Goal: Task Accomplishment & Management: Manage account settings

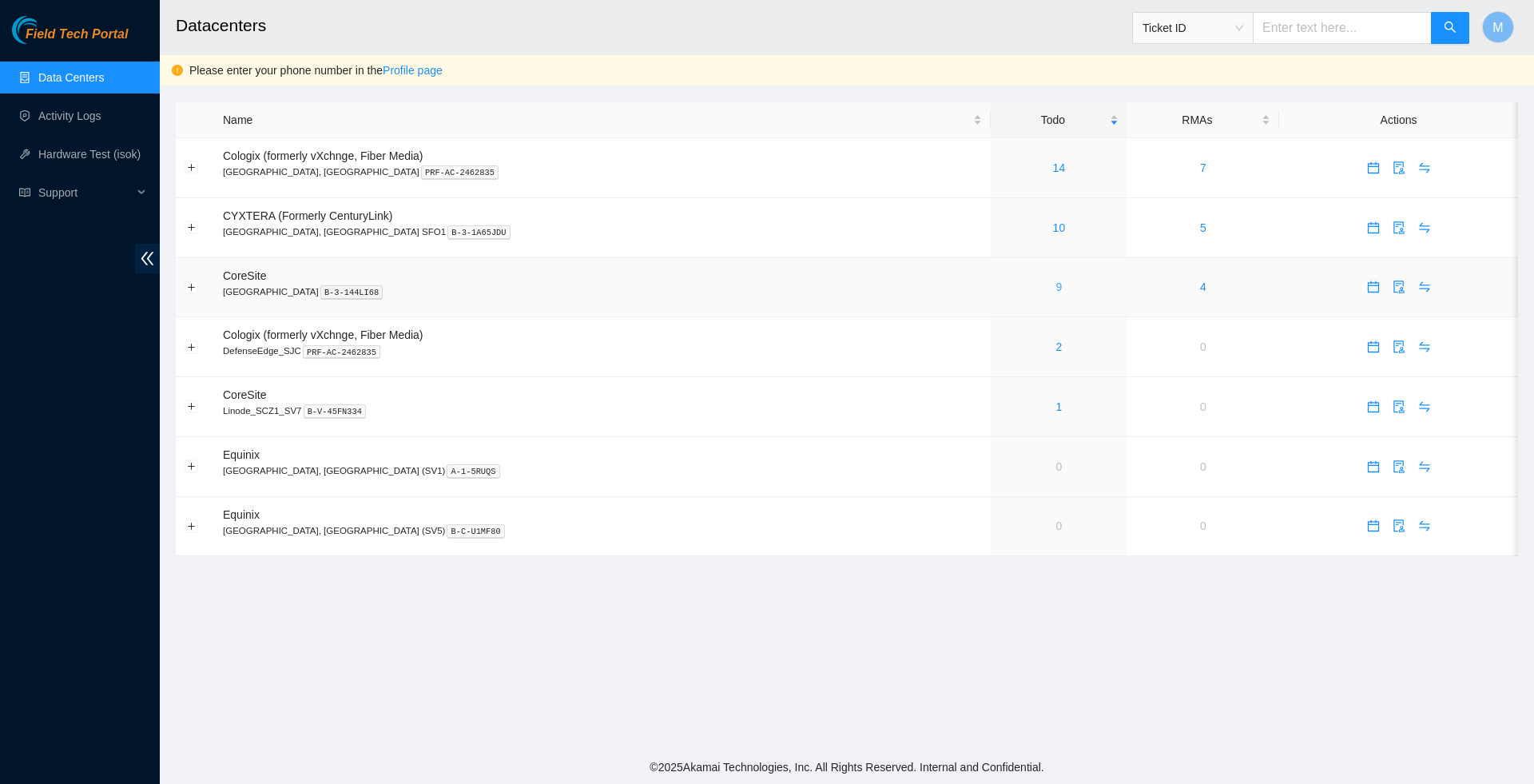
click at [1057, 291] on link "9" at bounding box center [1059, 286] width 7 height 13
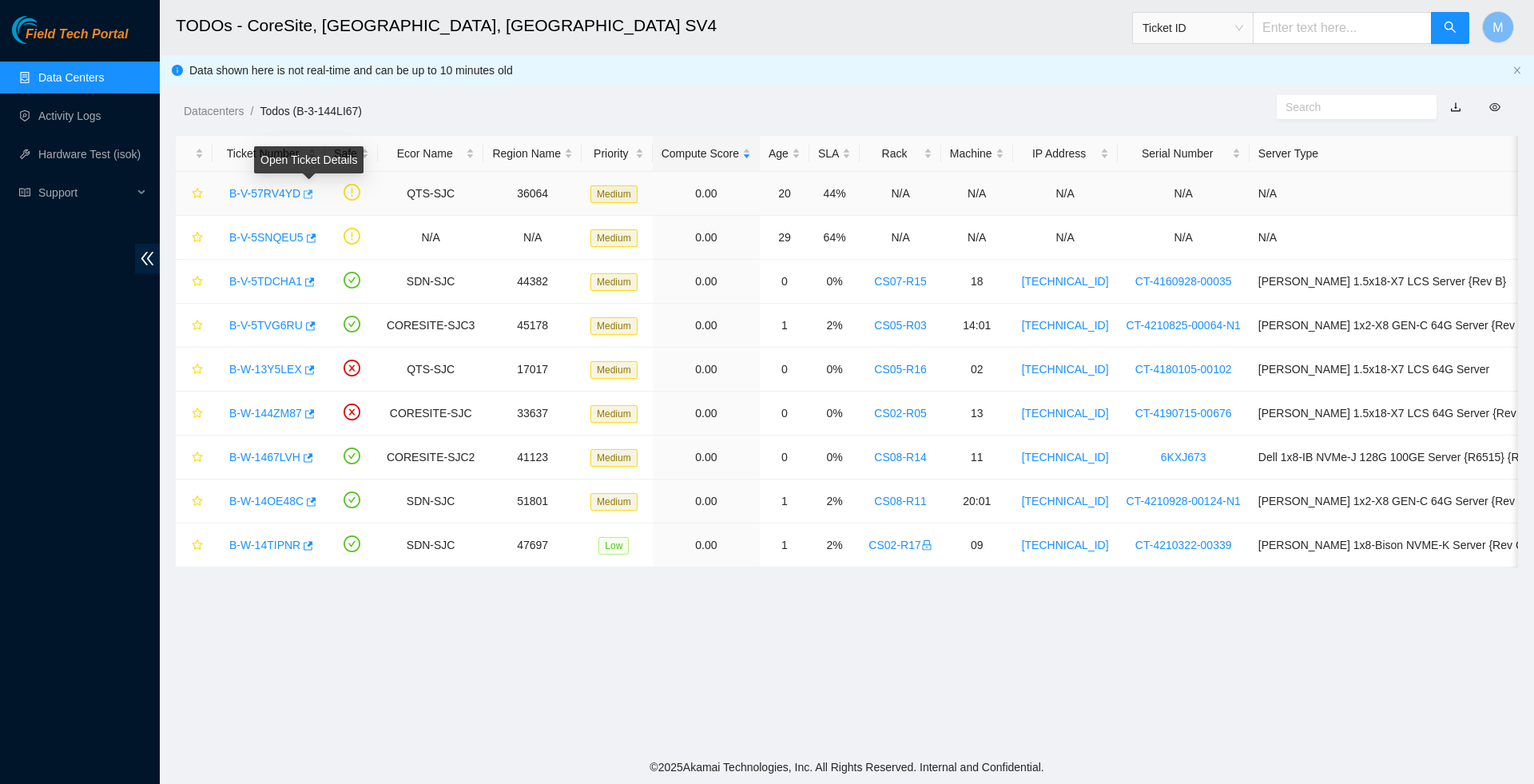
click at [312, 195] on icon "button" at bounding box center [307, 193] width 11 height 11
click at [318, 238] on body "Field Tech Portal Data Centers Activity Logs Hardware Test (isok) Support TODOs…" at bounding box center [767, 392] width 1534 height 784
click at [316, 242] on icon "button" at bounding box center [311, 237] width 10 height 9
click at [312, 195] on icon "button" at bounding box center [307, 193] width 11 height 11
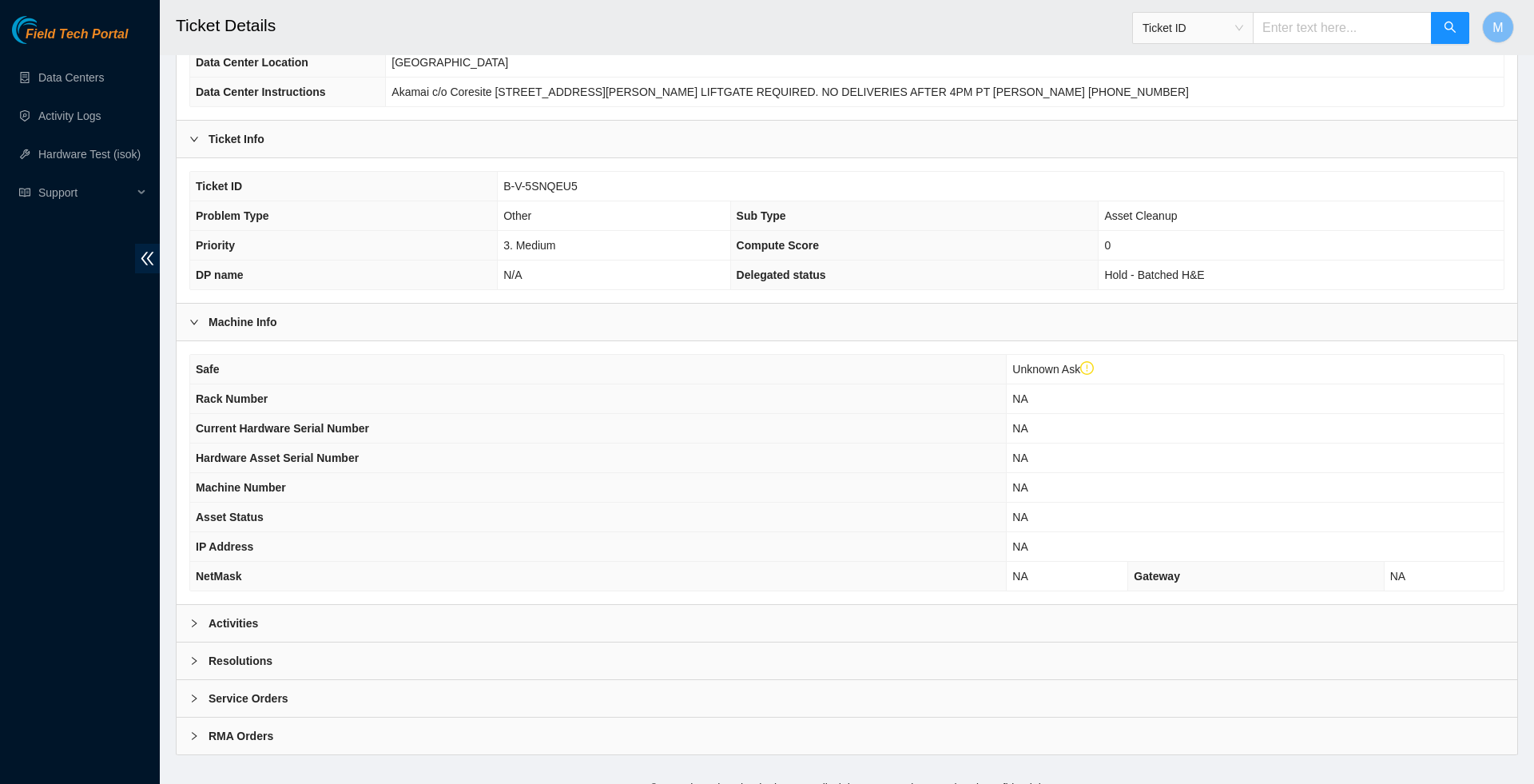
scroll to position [241, 0]
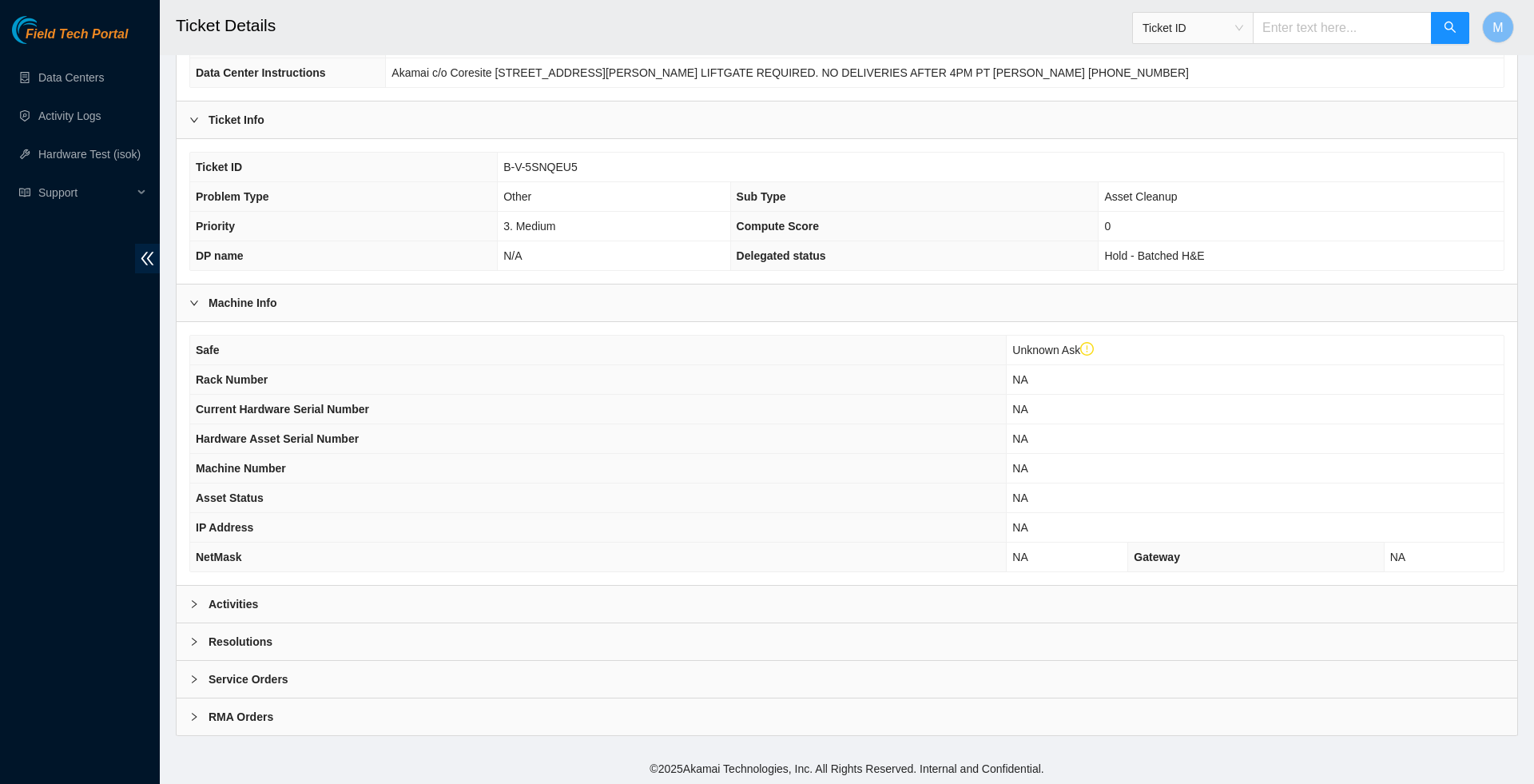
click at [205, 613] on div at bounding box center [199, 604] width 20 height 18
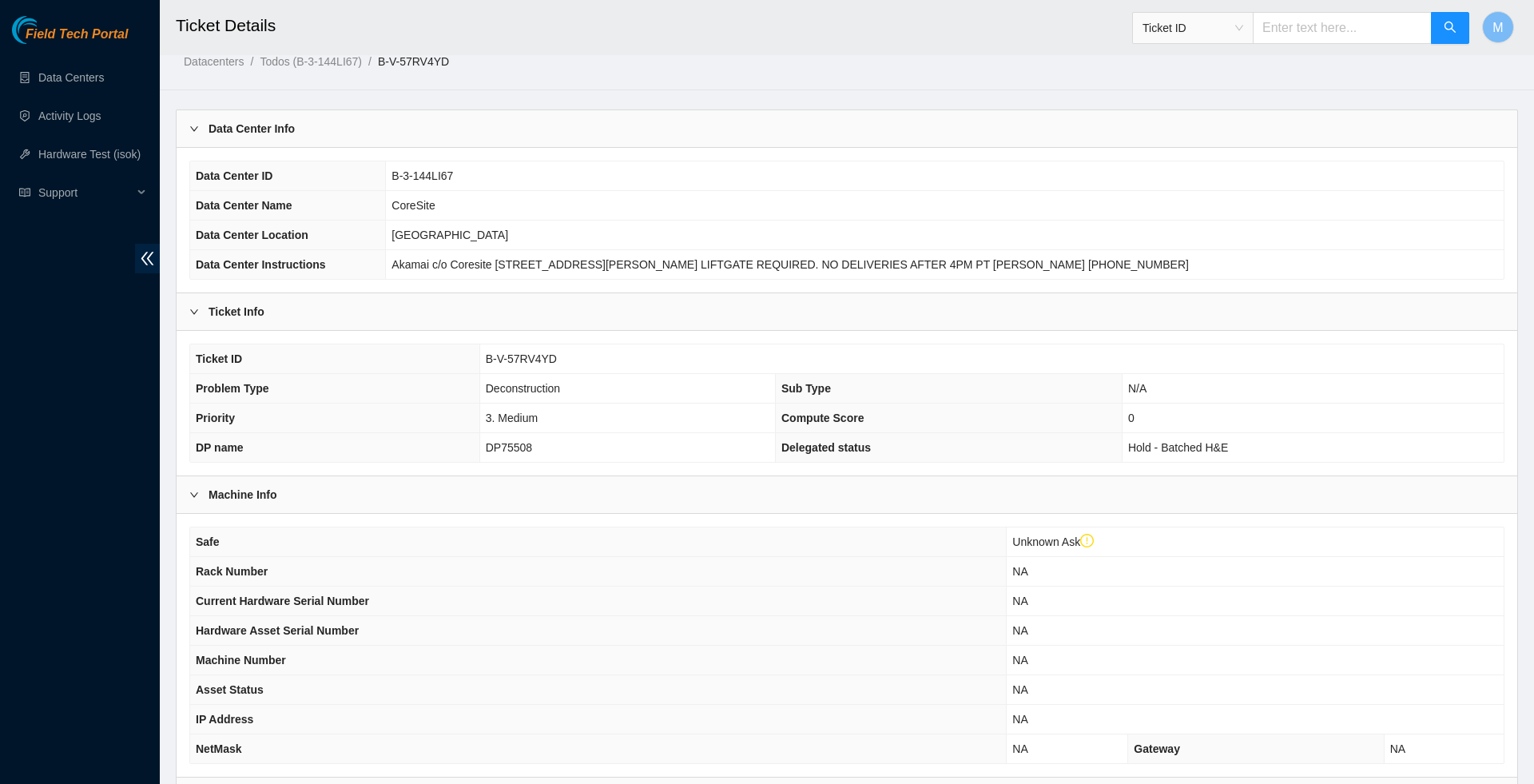
scroll to position [233, 0]
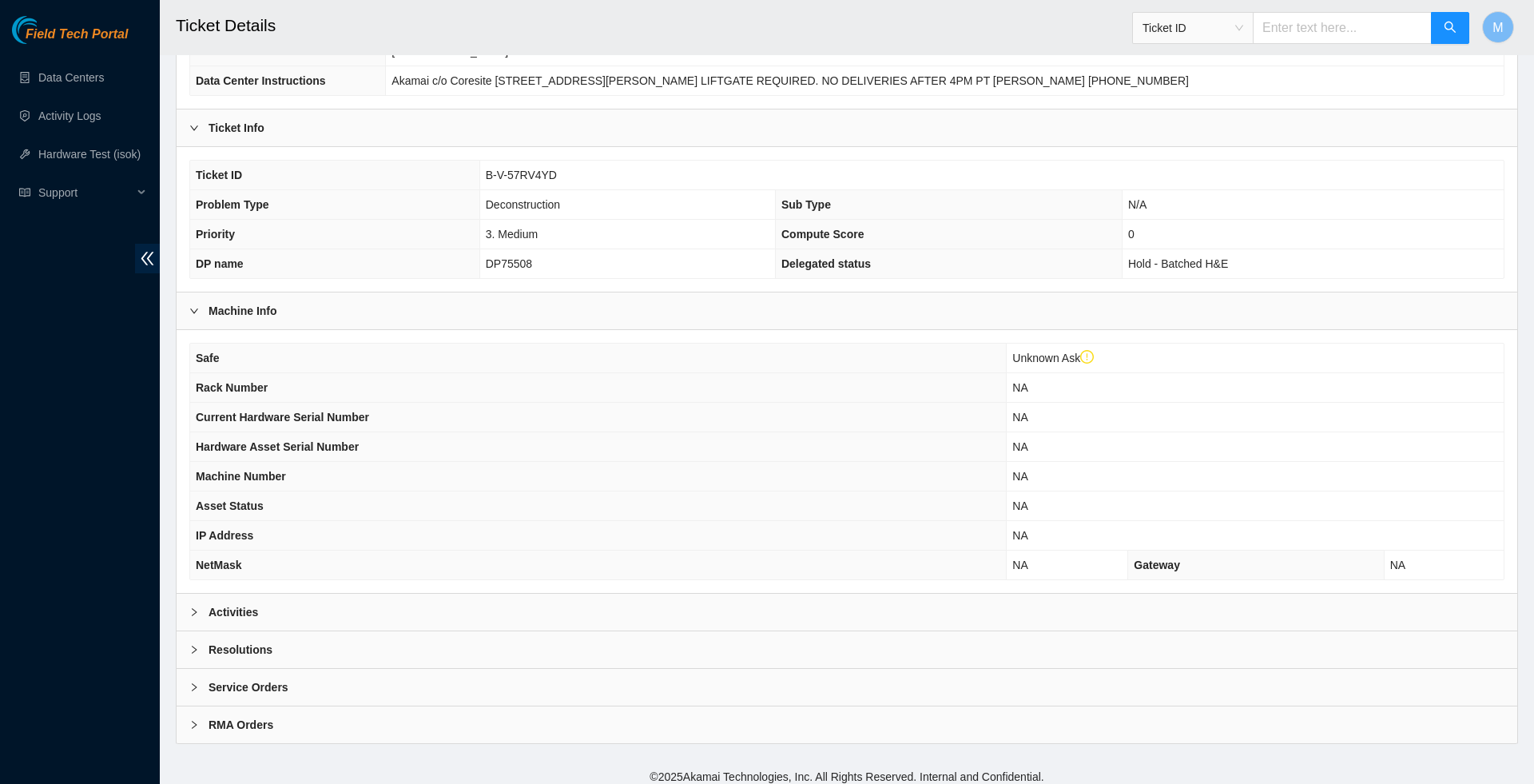
click at [195, 617] on icon "right" at bounding box center [194, 612] width 10 height 10
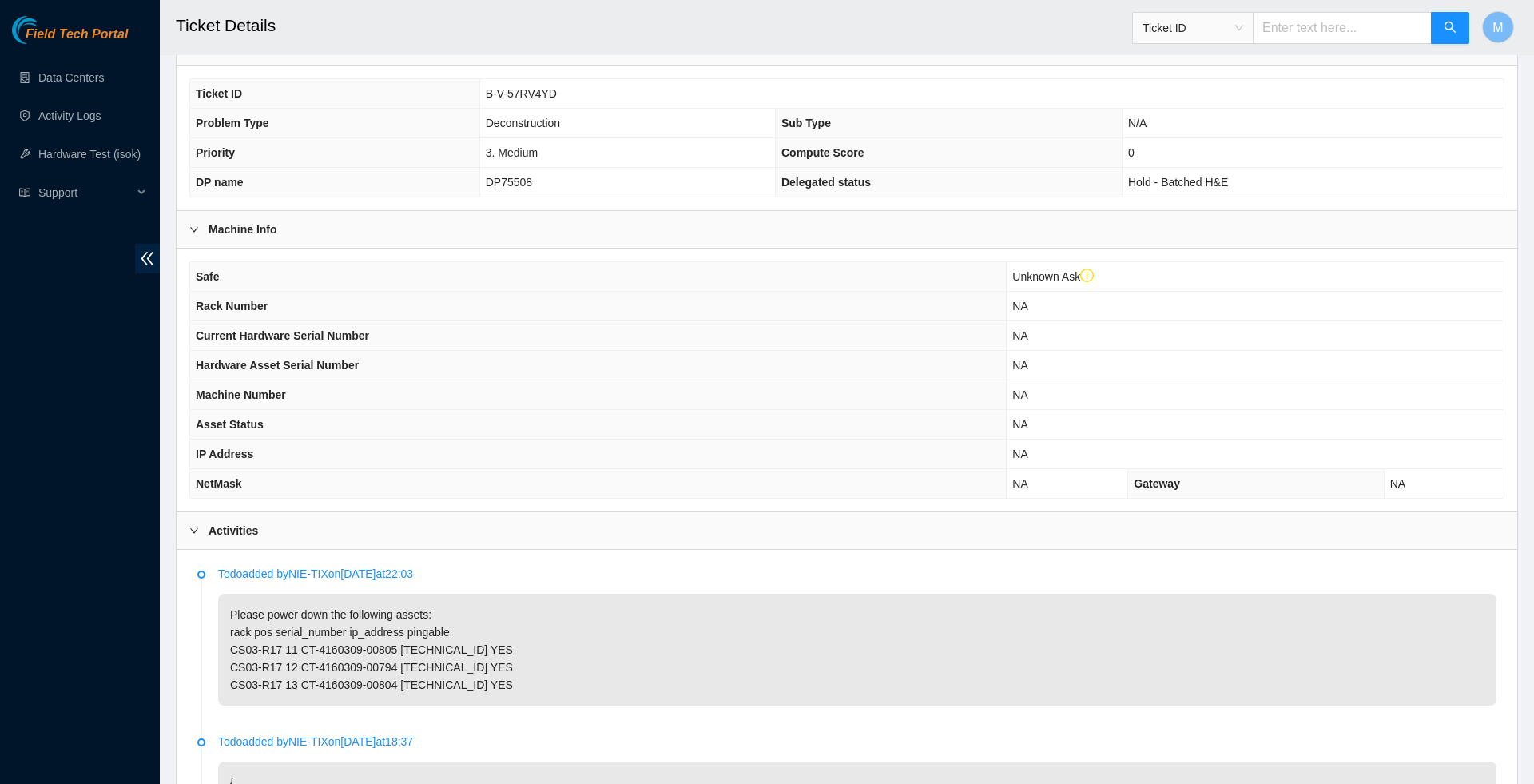
scroll to position [304, 0]
